Goal: Information Seeking & Learning: Learn about a topic

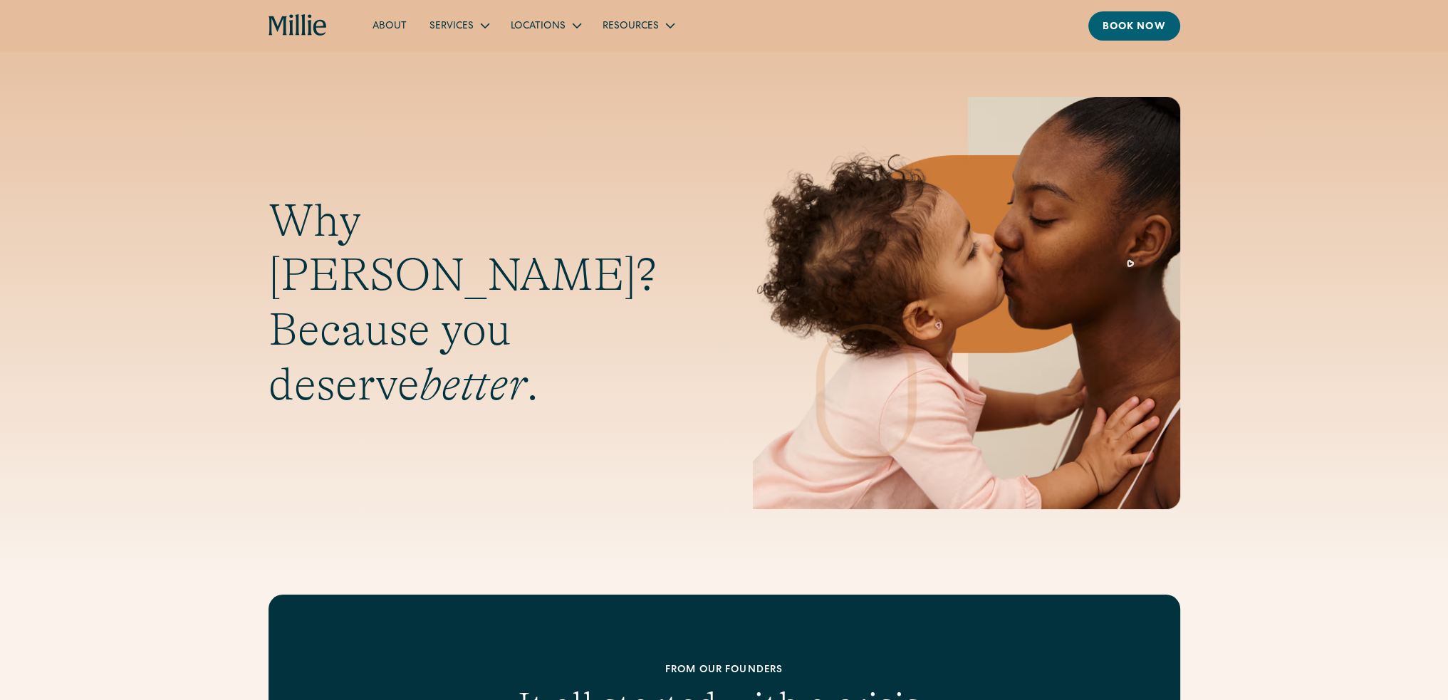
click at [291, 384] on h1 "Why [PERSON_NAME]? Because you deserve better ." at bounding box center [482, 303] width 427 height 219
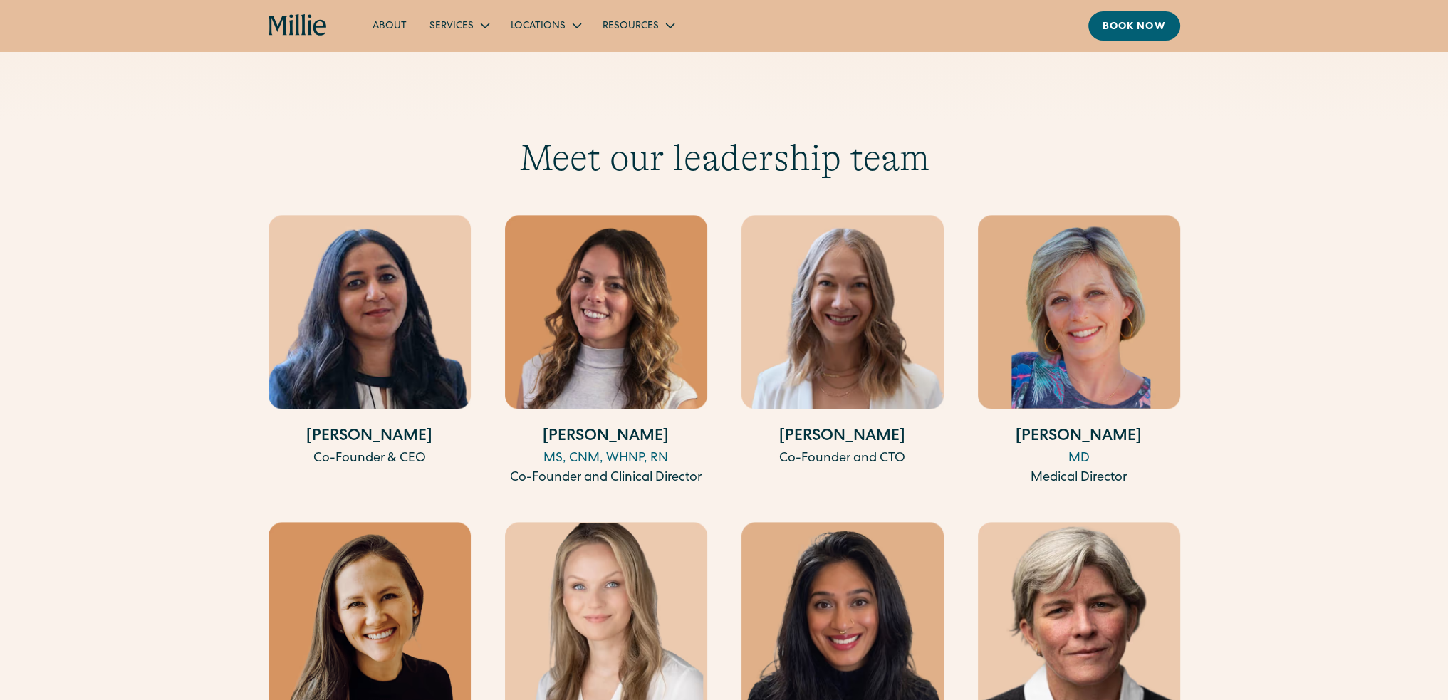
scroll to position [2977, 0]
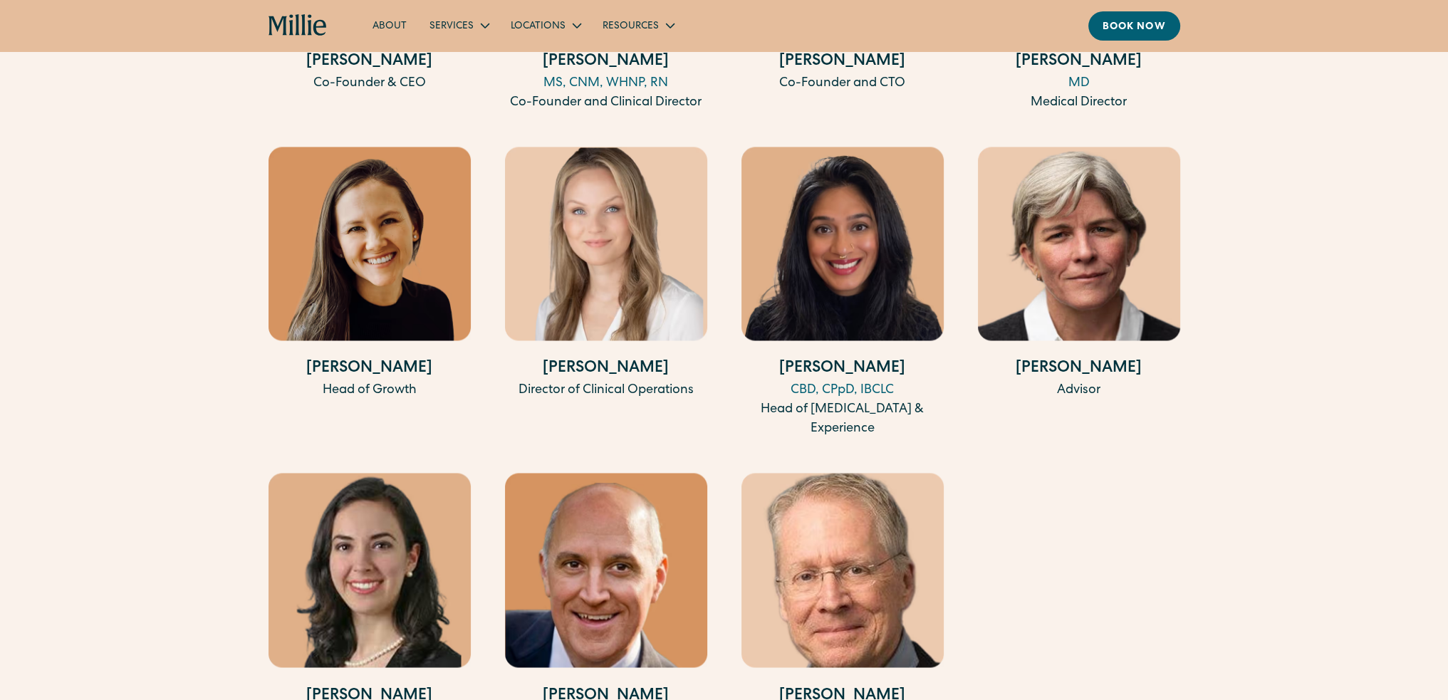
click at [348, 261] on img at bounding box center [370, 244] width 202 height 194
click at [359, 333] on div "[PERSON_NAME] Head of Growth" at bounding box center [370, 293] width 202 height 292
click at [360, 360] on h4 "[PERSON_NAME]" at bounding box center [370, 370] width 202 height 24
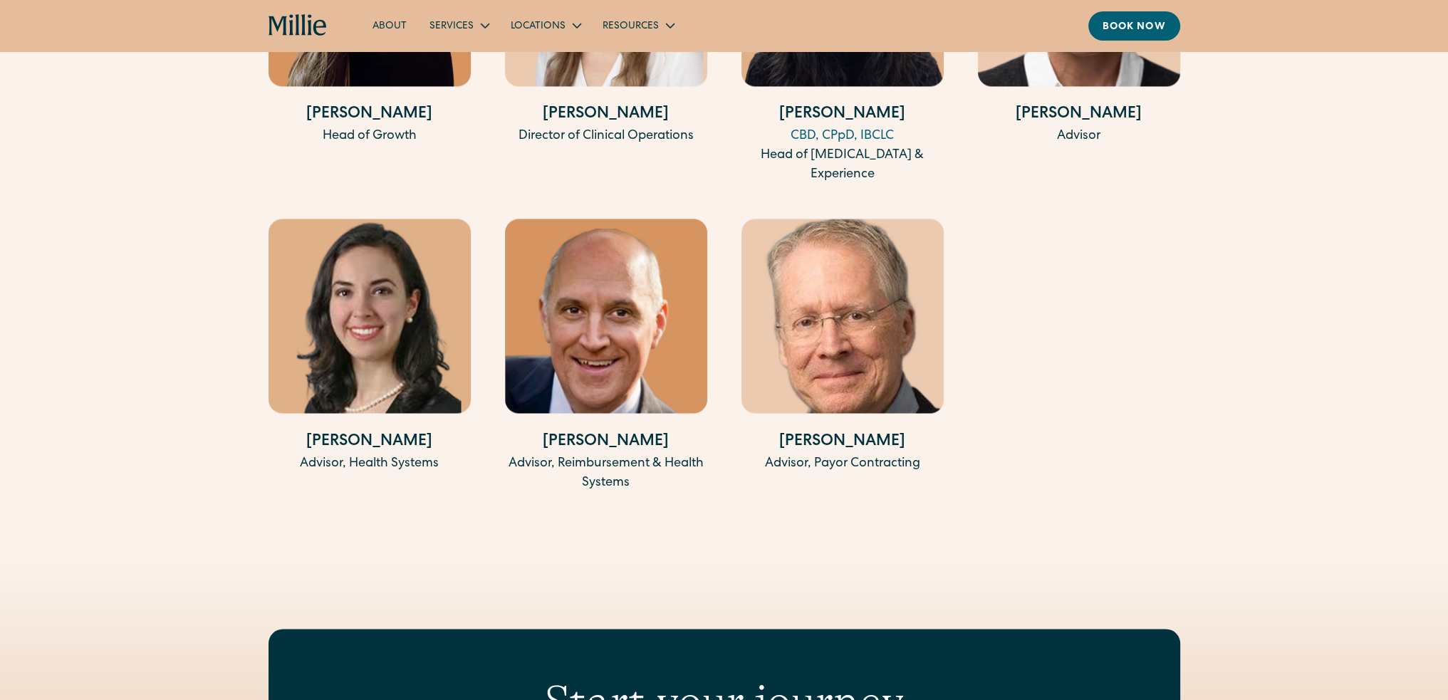
scroll to position [3099, 0]
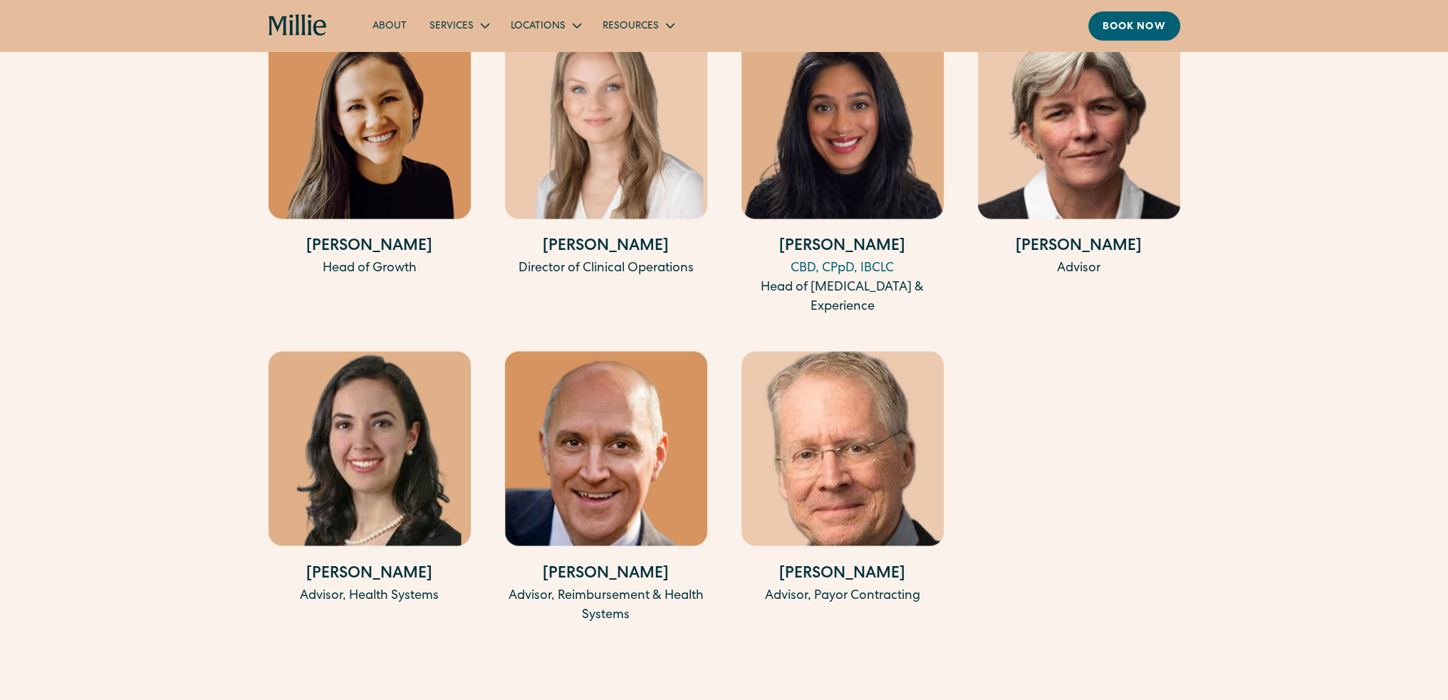
click at [816, 236] on h4 "[PERSON_NAME]" at bounding box center [843, 248] width 202 height 24
copy h4 "[PERSON_NAME]"
